Goal: Task Accomplishment & Management: Manage account settings

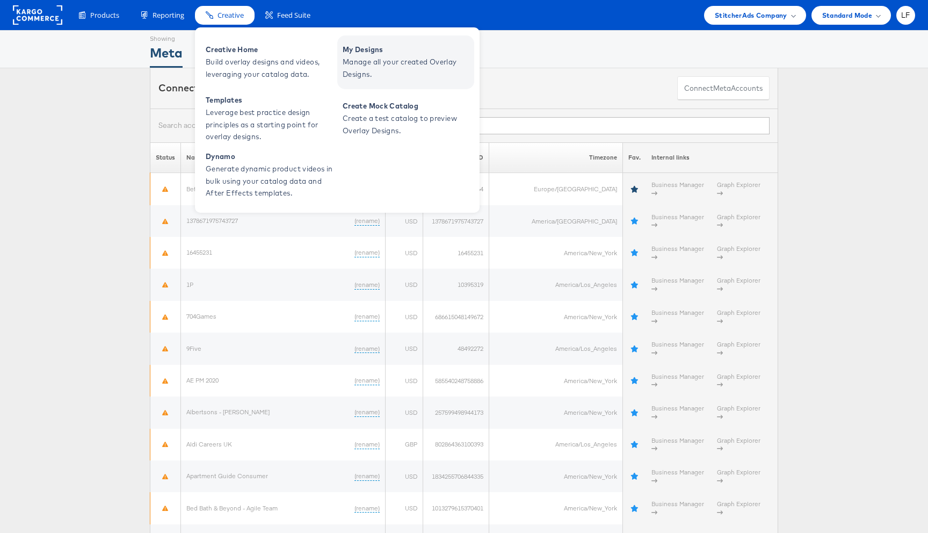
click at [375, 69] on span "Manage all your created Overlay Designs." at bounding box center [407, 68] width 129 height 25
